Goal: Task Accomplishment & Management: Manage account settings

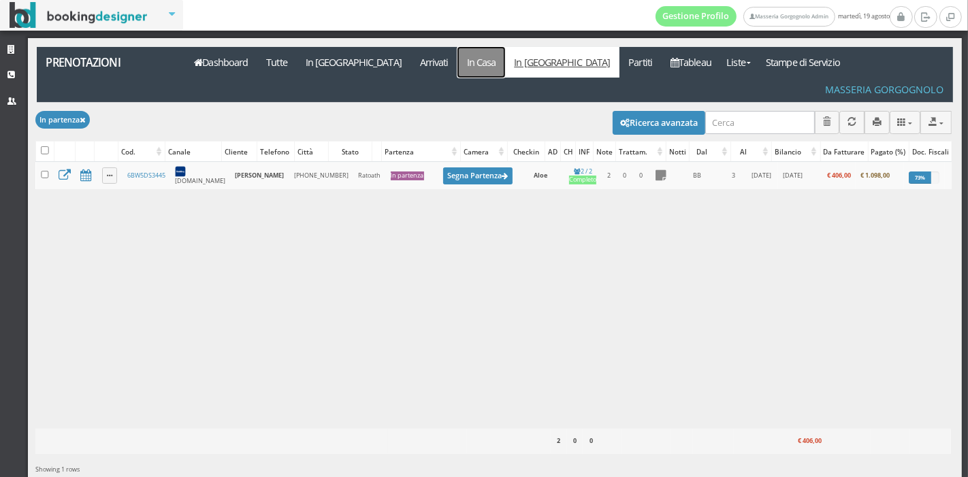
click at [458, 65] on link "In Casa" at bounding box center [482, 62] width 48 height 31
click at [458, 57] on link "In Casa" at bounding box center [482, 62] width 48 height 31
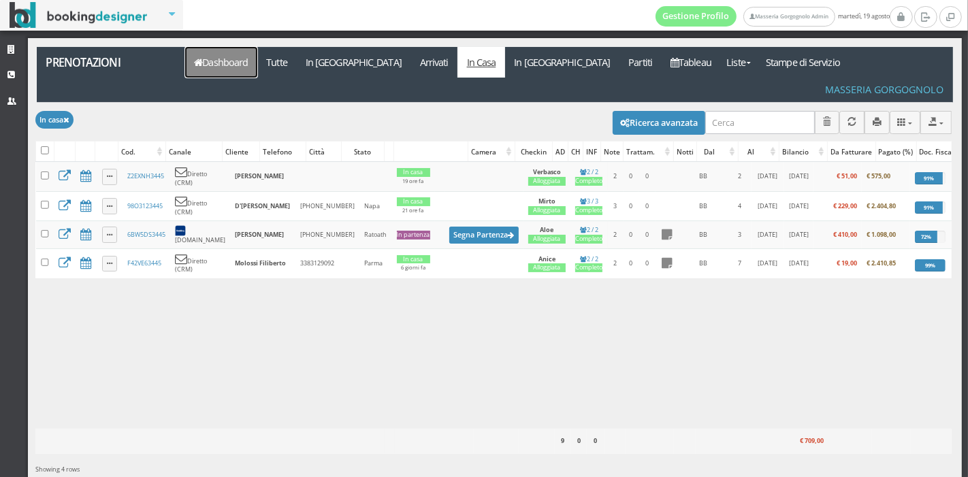
click at [216, 61] on link "Dashboard" at bounding box center [221, 62] width 72 height 31
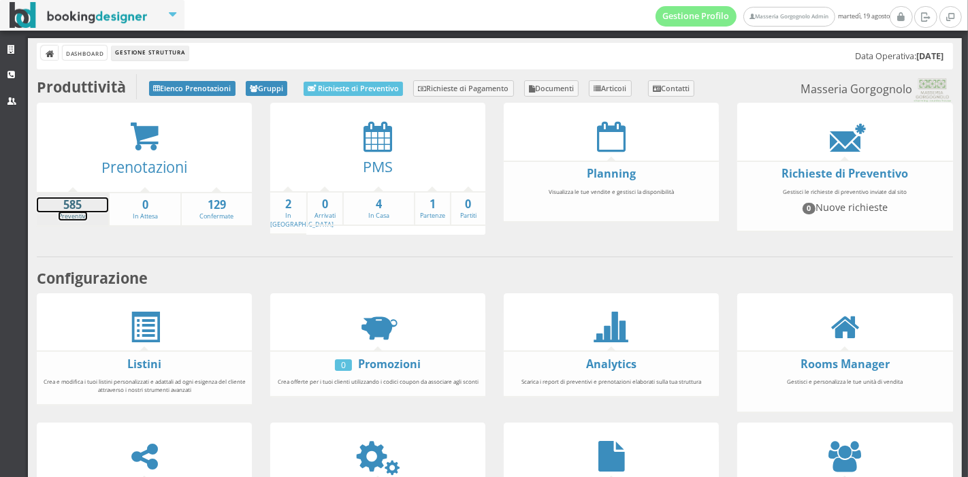
click at [85, 207] on strong "585" at bounding box center [72, 205] width 71 height 16
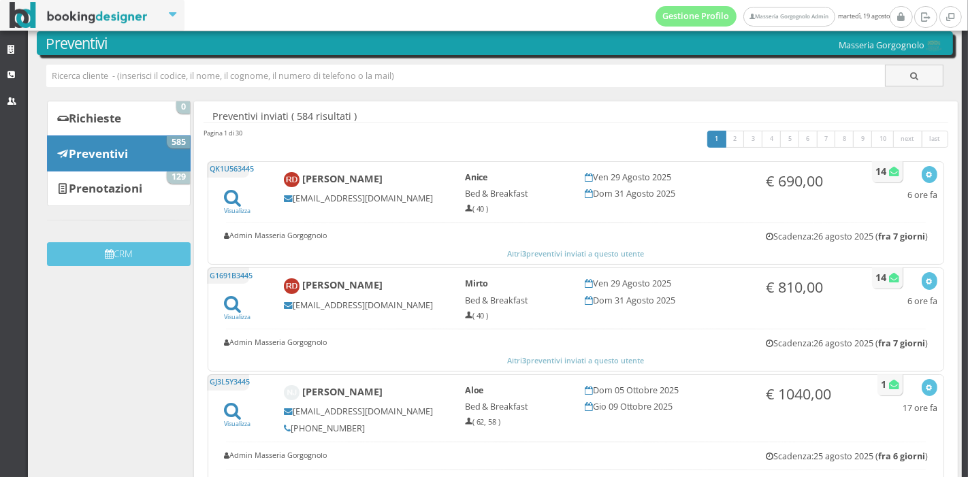
scroll to position [44, 0]
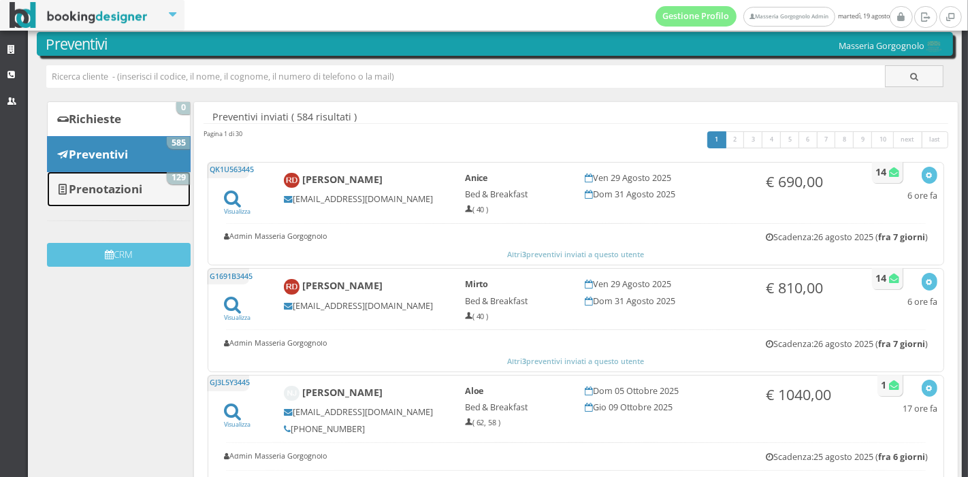
click at [146, 185] on link "Prenotazioni 129" at bounding box center [119, 189] width 144 height 35
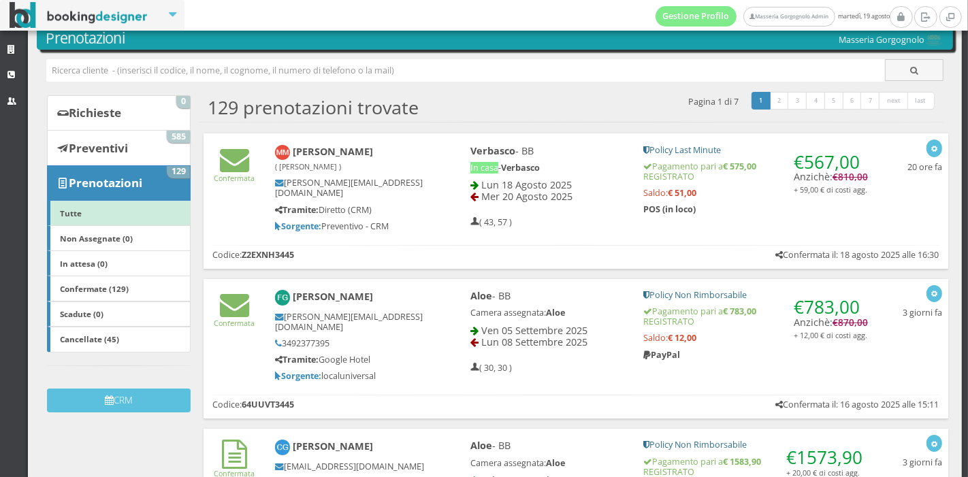
scroll to position [29, 0]
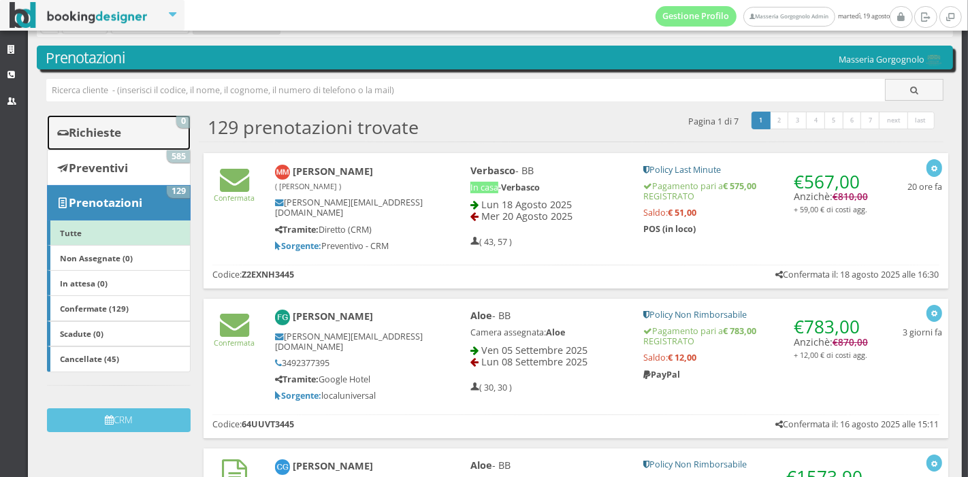
click at [119, 129] on b "Richieste" at bounding box center [95, 133] width 52 height 16
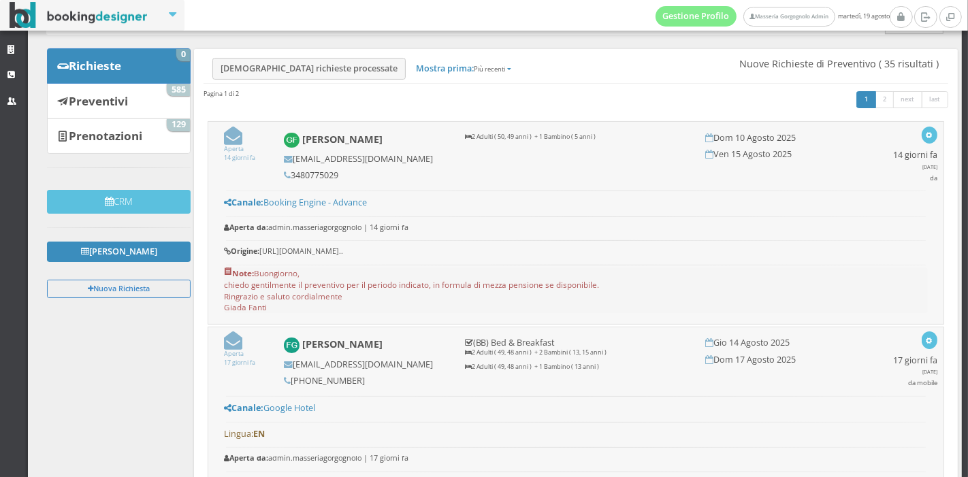
scroll to position [60, 0]
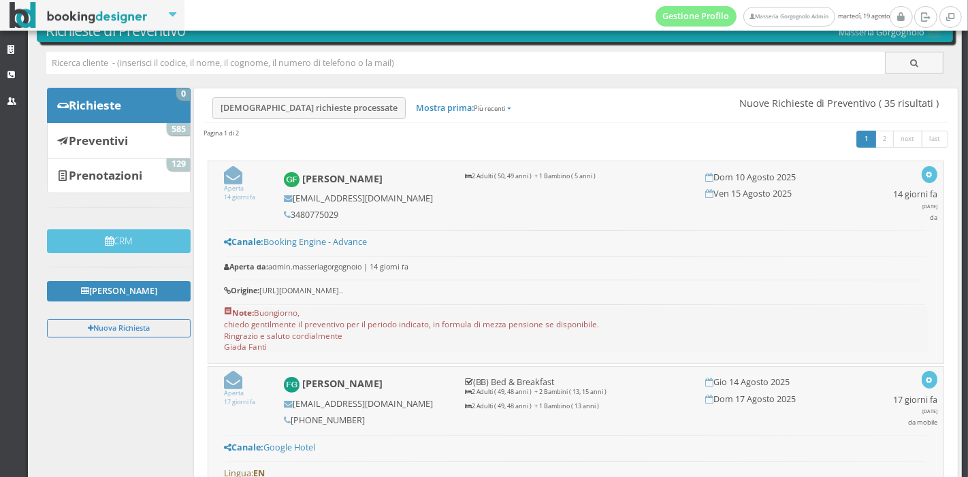
click at [231, 175] on icon at bounding box center [233, 175] width 18 height 18
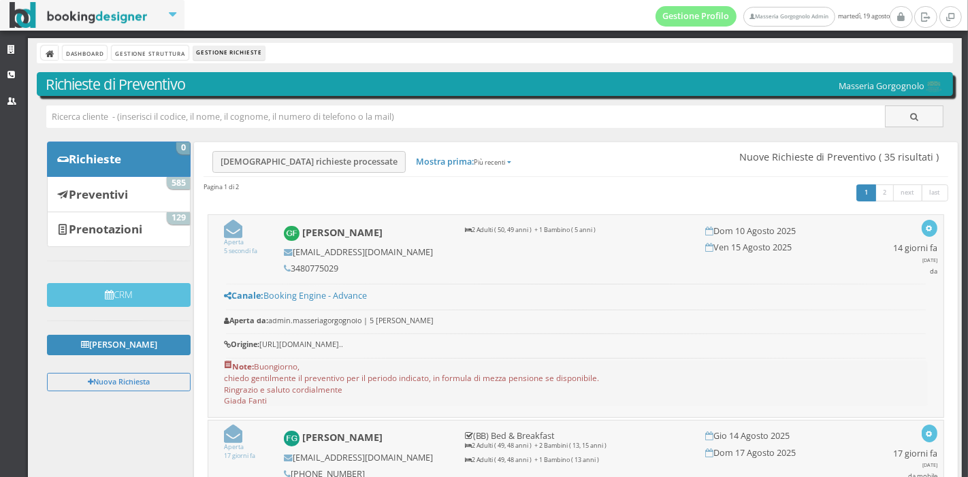
click at [85, 60] on div "Dashboard Gestione Struttura Gestione Richieste" at bounding box center [495, 53] width 916 height 20
click at [91, 48] on link "Dashboard" at bounding box center [85, 53] width 44 height 14
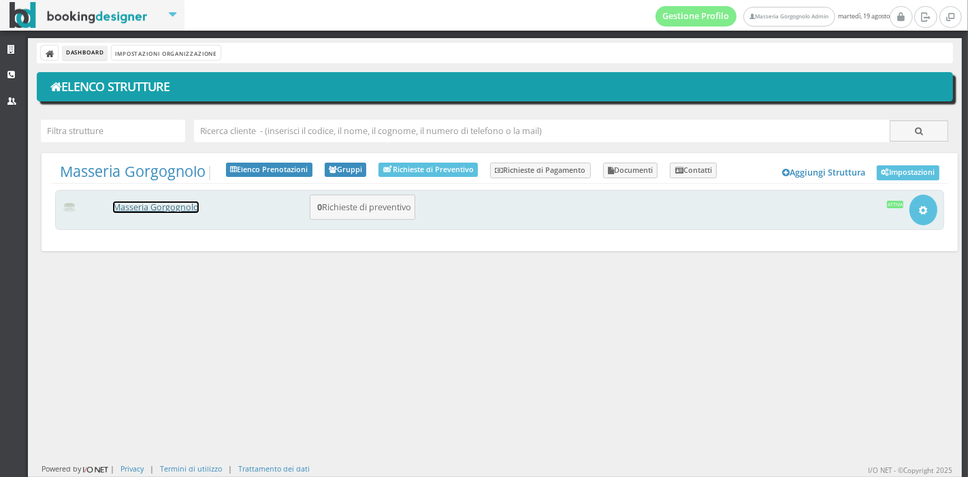
click at [189, 209] on link "Masseria Gorgognolo" at bounding box center [156, 208] width 86 height 12
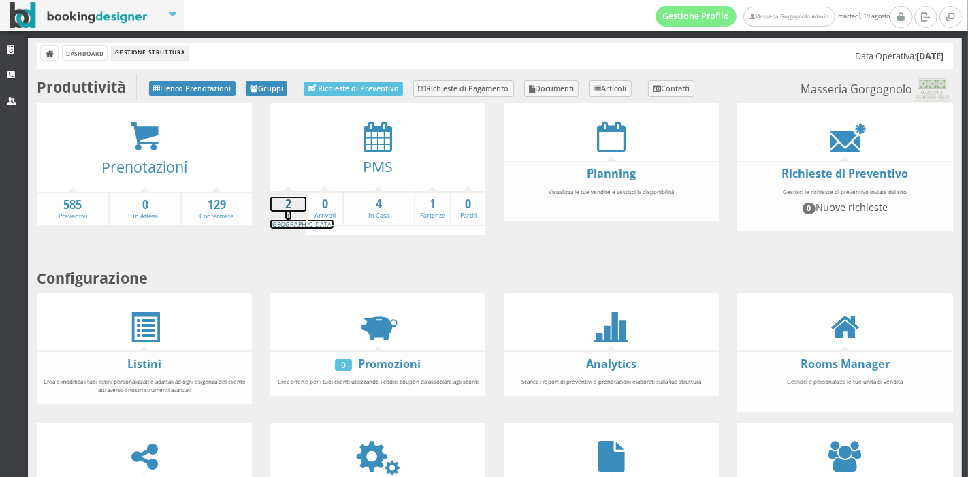
click at [289, 211] on link "2 In Arrivo" at bounding box center [301, 213] width 63 height 32
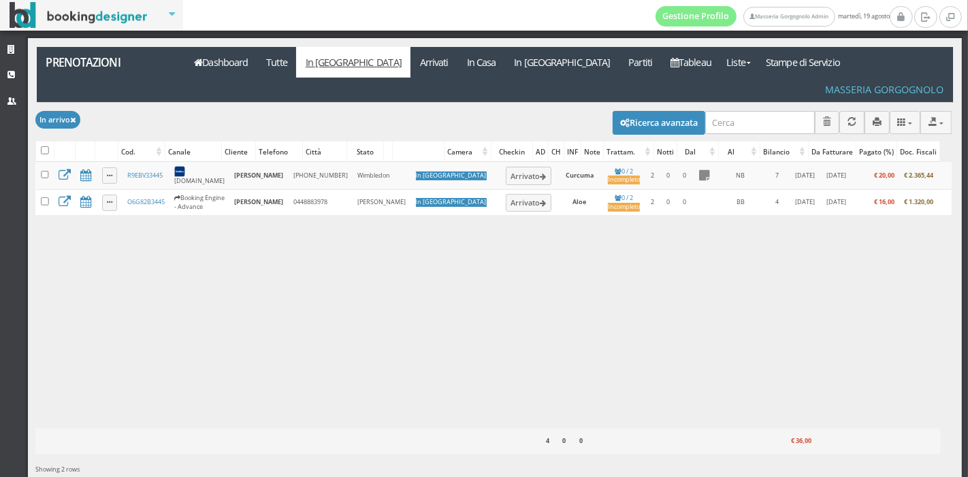
click at [289, 211] on div "Caricamento in corso Cod. Canale Cliente Telefono Città Stato Camera Checkin AD…" at bounding box center [493, 295] width 916 height 267
click at [458, 71] on link "In Casa" at bounding box center [482, 62] width 48 height 31
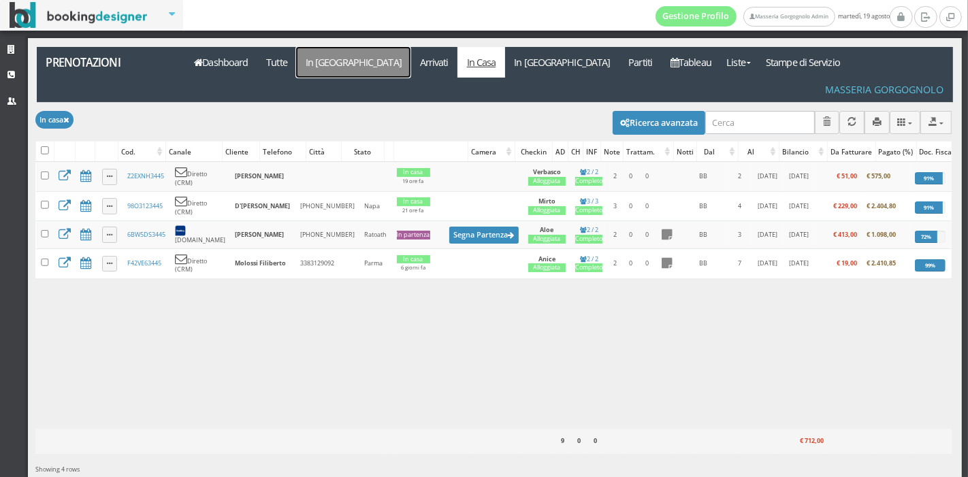
click at [321, 63] on link "In Arrivo" at bounding box center [353, 62] width 114 height 31
